Goal: Task Accomplishment & Management: Use online tool/utility

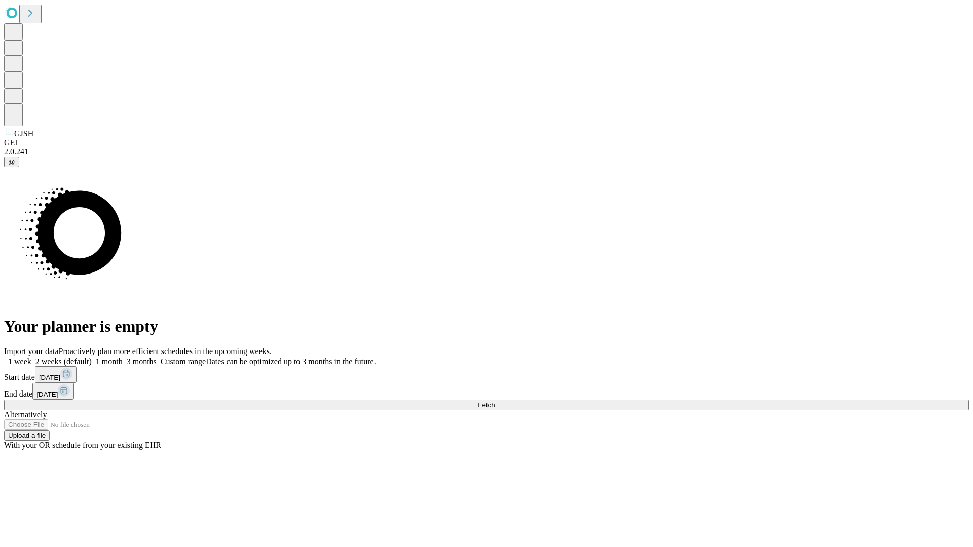
click at [494, 401] on span "Fetch" at bounding box center [486, 405] width 17 height 8
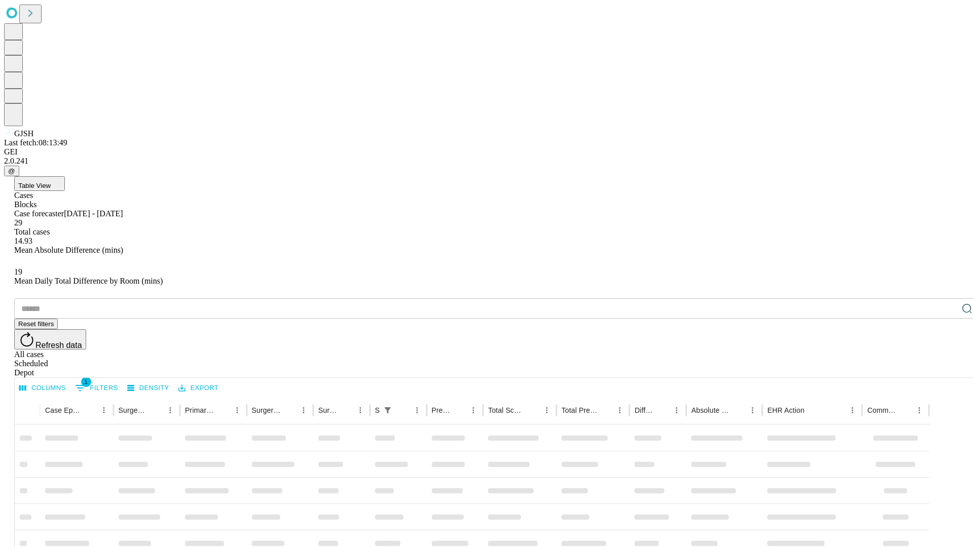
click at [946, 368] on div "Depot" at bounding box center [496, 372] width 965 height 9
